Goal: Task Accomplishment & Management: Manage account settings

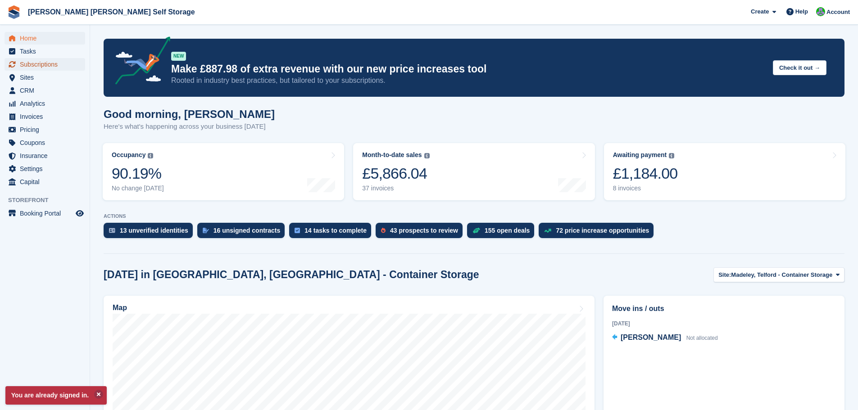
click at [46, 65] on span "Subscriptions" at bounding box center [47, 64] width 54 height 13
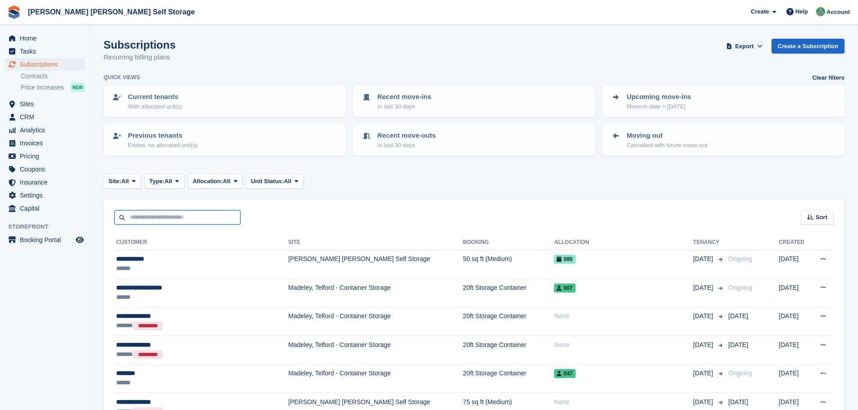
click at [158, 214] on input "text" at bounding box center [177, 217] width 126 height 15
type input "********"
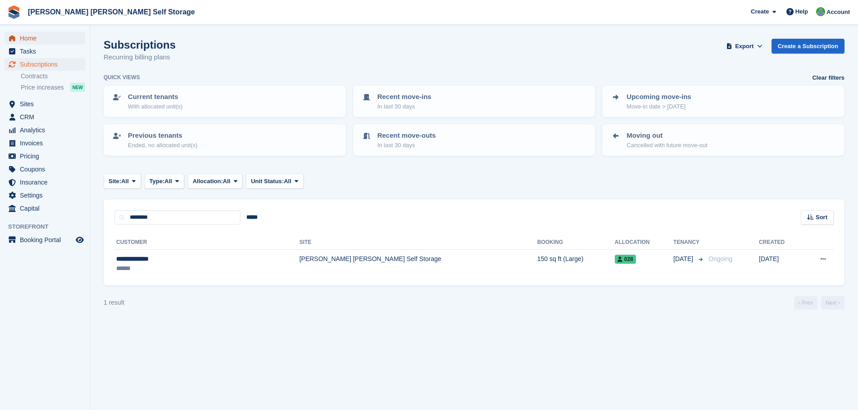
click at [33, 36] on span "Home" at bounding box center [47, 38] width 54 height 13
